Goal: Task Accomplishment & Management: Complete application form

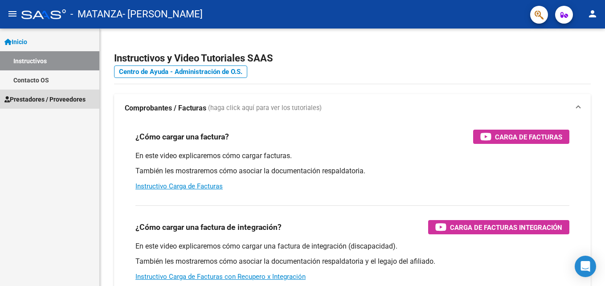
click at [62, 99] on span "Prestadores / Proveedores" at bounding box center [44, 100] width 81 height 10
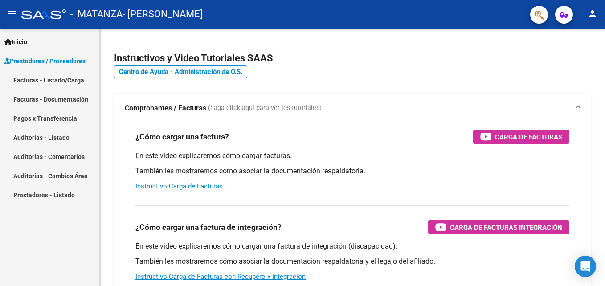
click at [60, 118] on link "Pagos x Transferencia" at bounding box center [49, 118] width 99 height 19
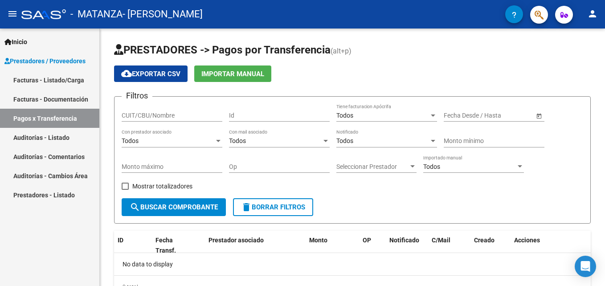
click at [46, 98] on link "Facturas - Documentación" at bounding box center [49, 99] width 99 height 19
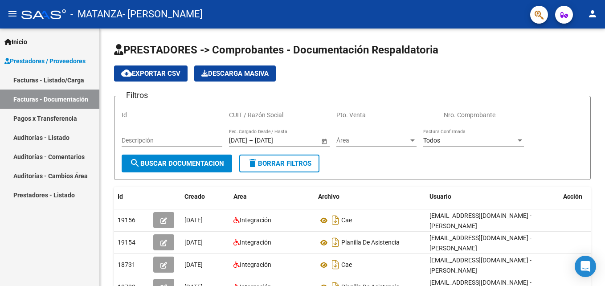
click at [40, 81] on link "Facturas - Listado/Carga" at bounding box center [49, 79] width 99 height 19
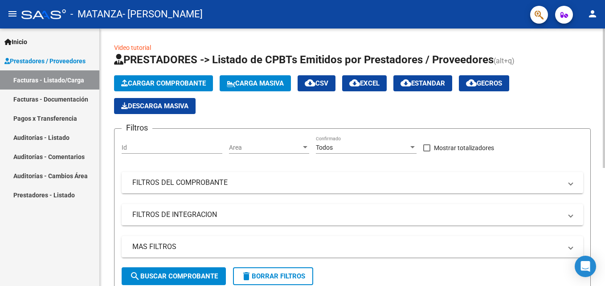
click at [183, 83] on span "Cargar Comprobante" at bounding box center [163, 83] width 85 height 8
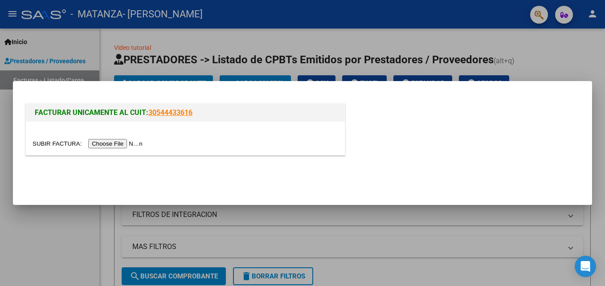
click at [113, 144] on input "file" at bounding box center [89, 143] width 113 height 9
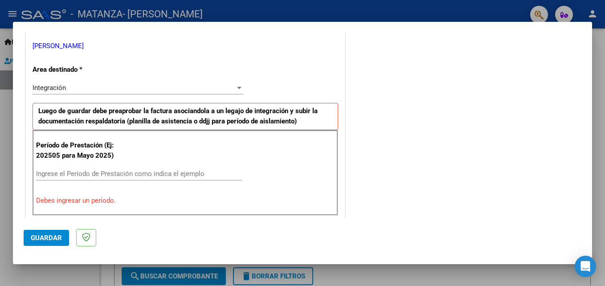
scroll to position [223, 0]
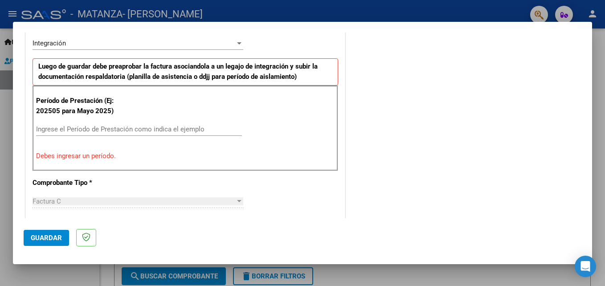
click at [93, 130] on input "Ingrese el Período de Prestación como indica el ejemplo" at bounding box center [139, 129] width 206 height 8
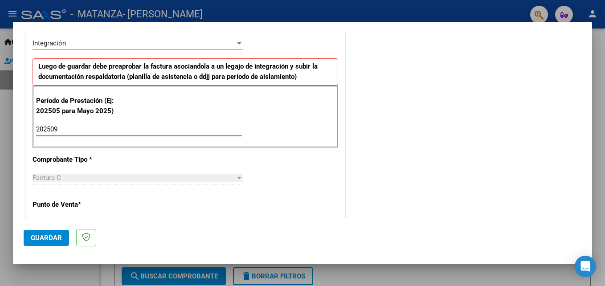
type input "202509"
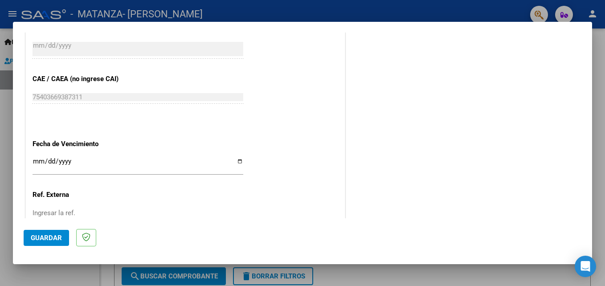
scroll to position [580, 0]
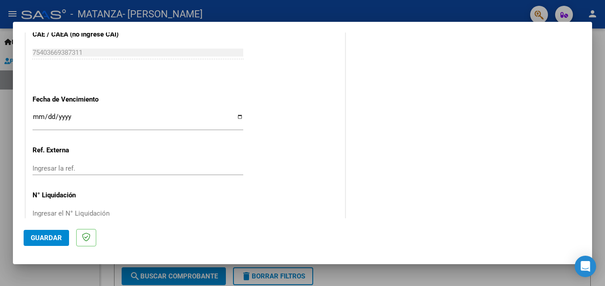
click at [37, 116] on input "Ingresar la fecha" at bounding box center [138, 120] width 211 height 14
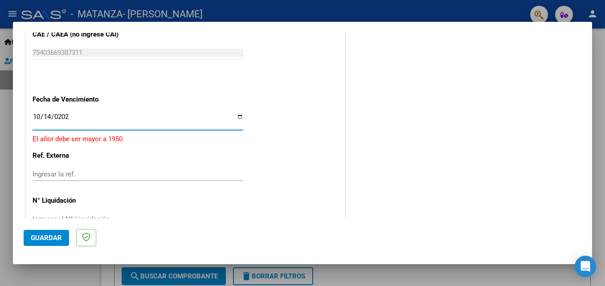
type input "[DATE]"
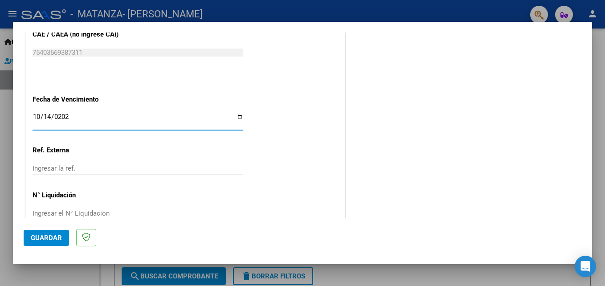
scroll to position [599, 0]
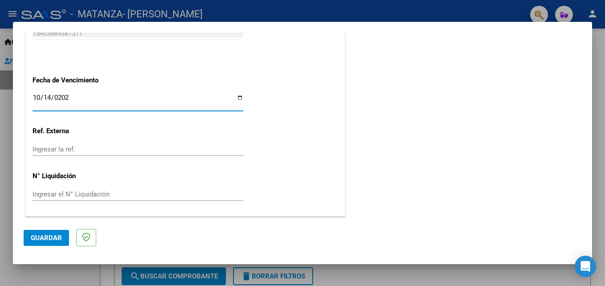
drag, startPoint x: 53, startPoint y: 238, endPoint x: 126, endPoint y: 217, distance: 75.8
click at [55, 237] on span "Guardar" at bounding box center [46, 238] width 31 height 8
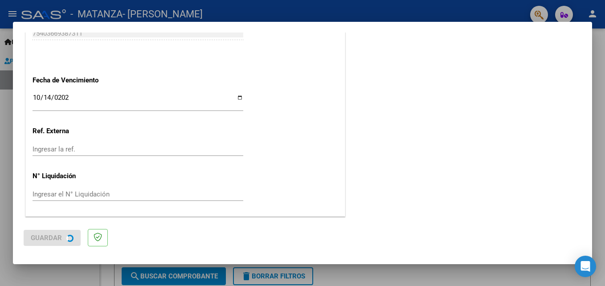
scroll to position [0, 0]
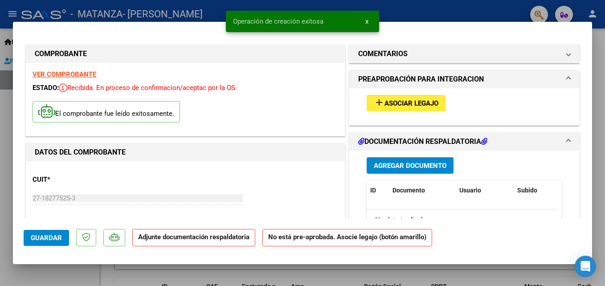
click at [401, 106] on span "Asociar Legajo" at bounding box center [412, 103] width 54 height 8
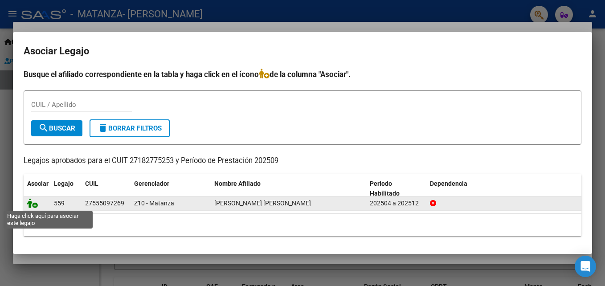
click at [33, 202] on icon at bounding box center [32, 203] width 11 height 10
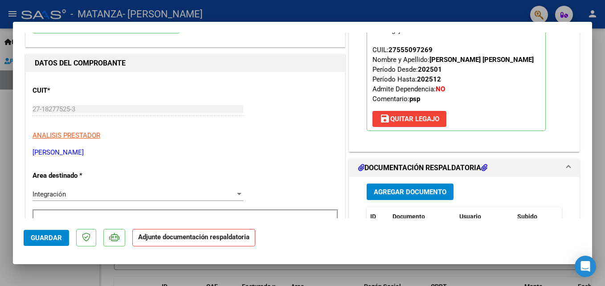
scroll to position [134, 0]
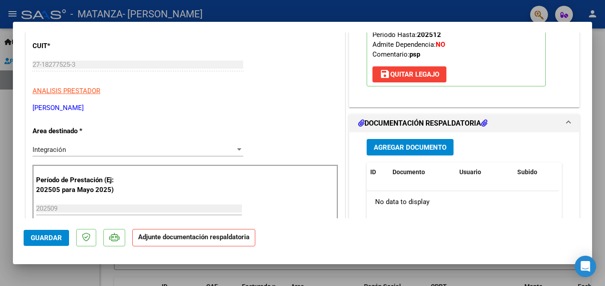
click at [387, 151] on span "Agregar Documento" at bounding box center [410, 148] width 73 height 8
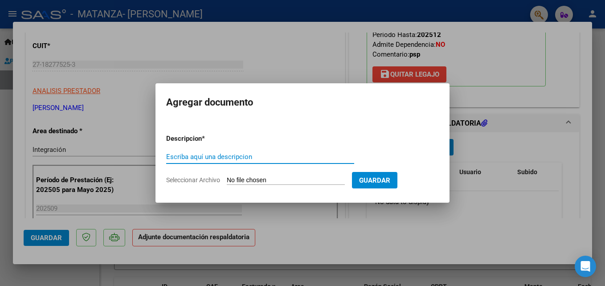
click at [209, 157] on input "Escriba aquí una descripcion" at bounding box center [260, 157] width 188 height 8
type input "planilla de asistencia"
click at [238, 183] on input "Seleccionar Archivo" at bounding box center [286, 181] width 118 height 8
type input "C:\fakepath\[PERSON_NAME].pdf"
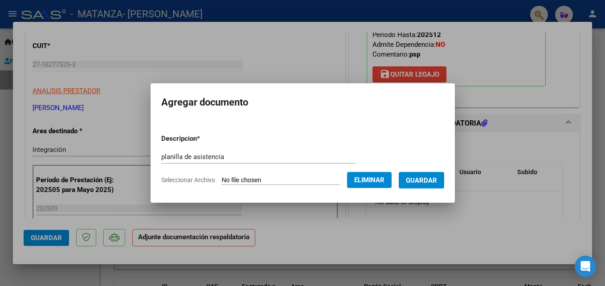
click at [434, 181] on span "Guardar" at bounding box center [421, 181] width 31 height 8
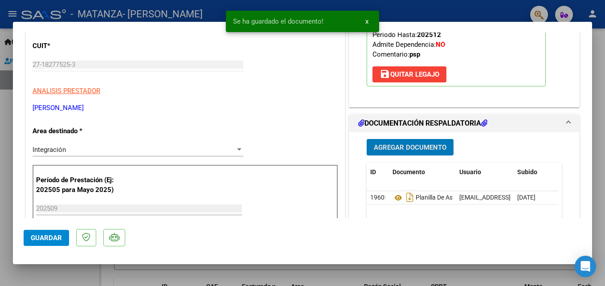
click at [396, 147] on span "Agregar Documento" at bounding box center [410, 148] width 73 height 8
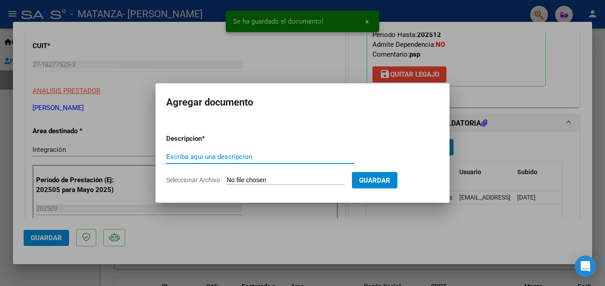
click at [304, 158] on input "Escriba aquí una descripcion" at bounding box center [260, 157] width 188 height 8
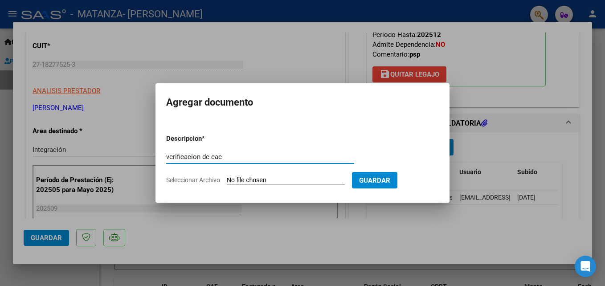
type input "verificacion de cae"
click at [198, 178] on span "Seleccionar Archivo" at bounding box center [193, 180] width 54 height 7
click at [227, 178] on input "Seleccionar Archivo" at bounding box center [286, 181] width 118 height 8
drag, startPoint x: 226, startPoint y: 157, endPoint x: 153, endPoint y: 157, distance: 72.2
click at [153, 157] on div "COMPROBANTE VER COMPROBANTE ESTADO: Recibida. En proceso de confirmacion/acepta…" at bounding box center [302, 143] width 605 height 286
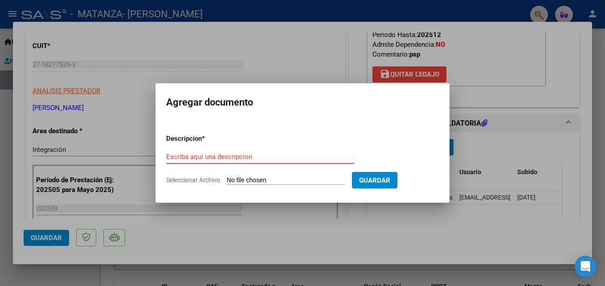
click at [416, 243] on div at bounding box center [302, 143] width 605 height 286
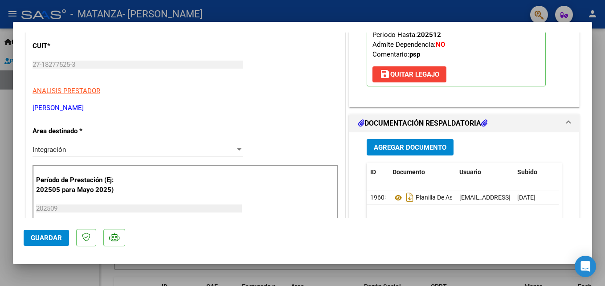
click at [49, 237] on span "Guardar" at bounding box center [46, 238] width 31 height 8
